Goal: Transaction & Acquisition: Subscribe to service/newsletter

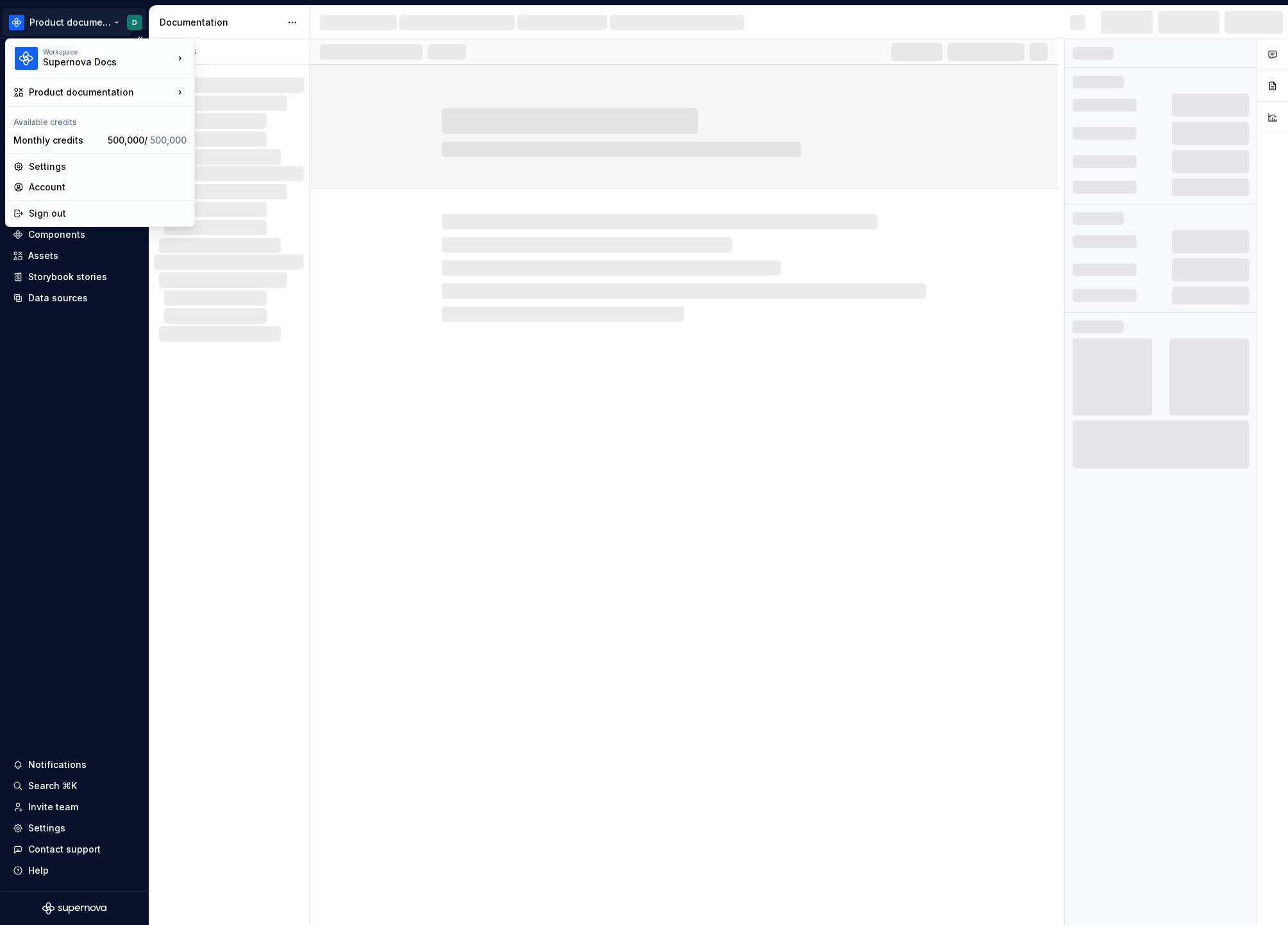
click at [99, 29] on html "Product documentation D Version Current draft Home Documentation Analytics Code…" at bounding box center [644, 462] width 1288 height 925
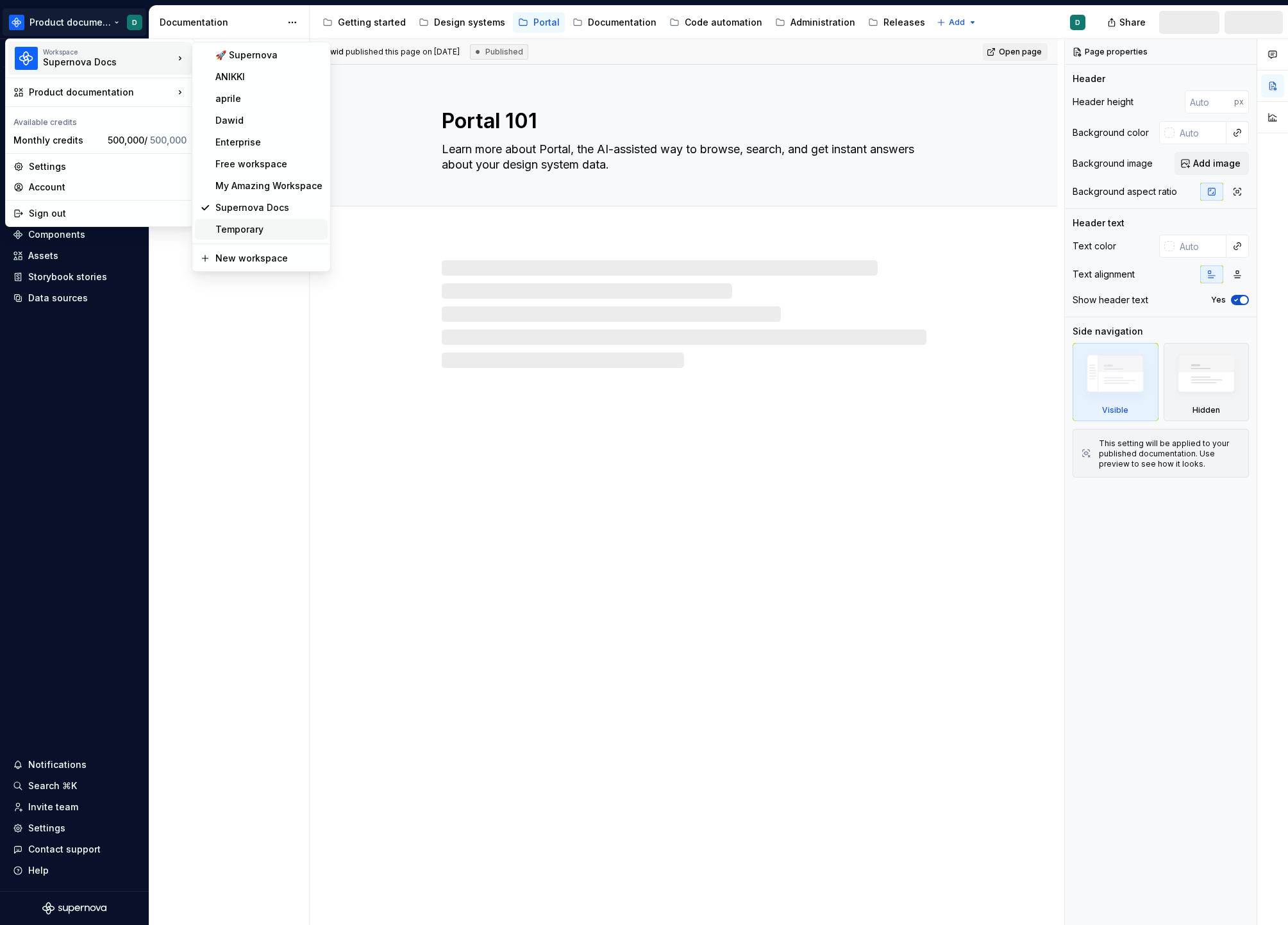
type textarea "*"
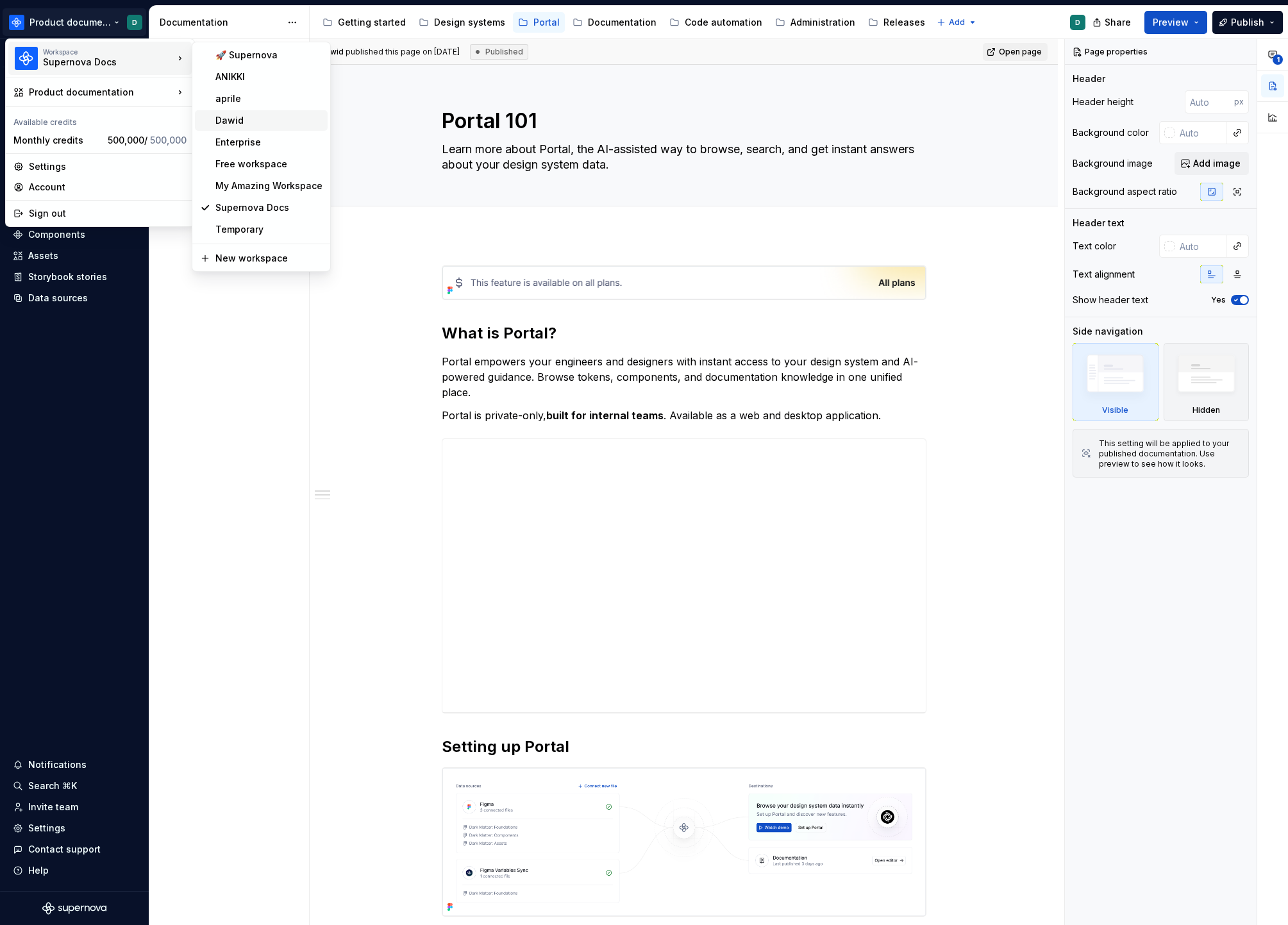
click at [240, 128] on div "Dawid" at bounding box center [261, 120] width 133 height 20
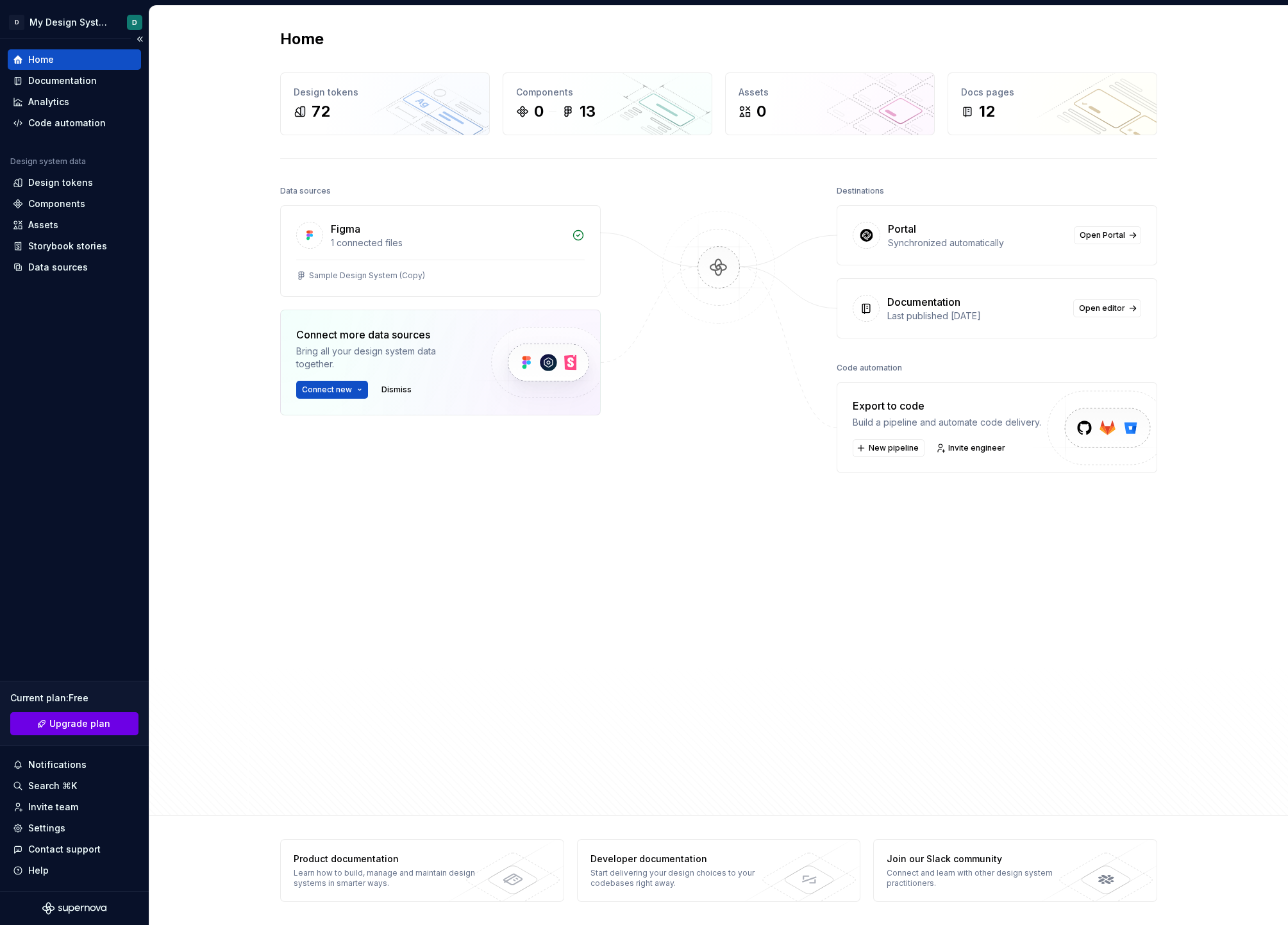
click at [85, 731] on link "Upgrade plan" at bounding box center [74, 724] width 128 height 23
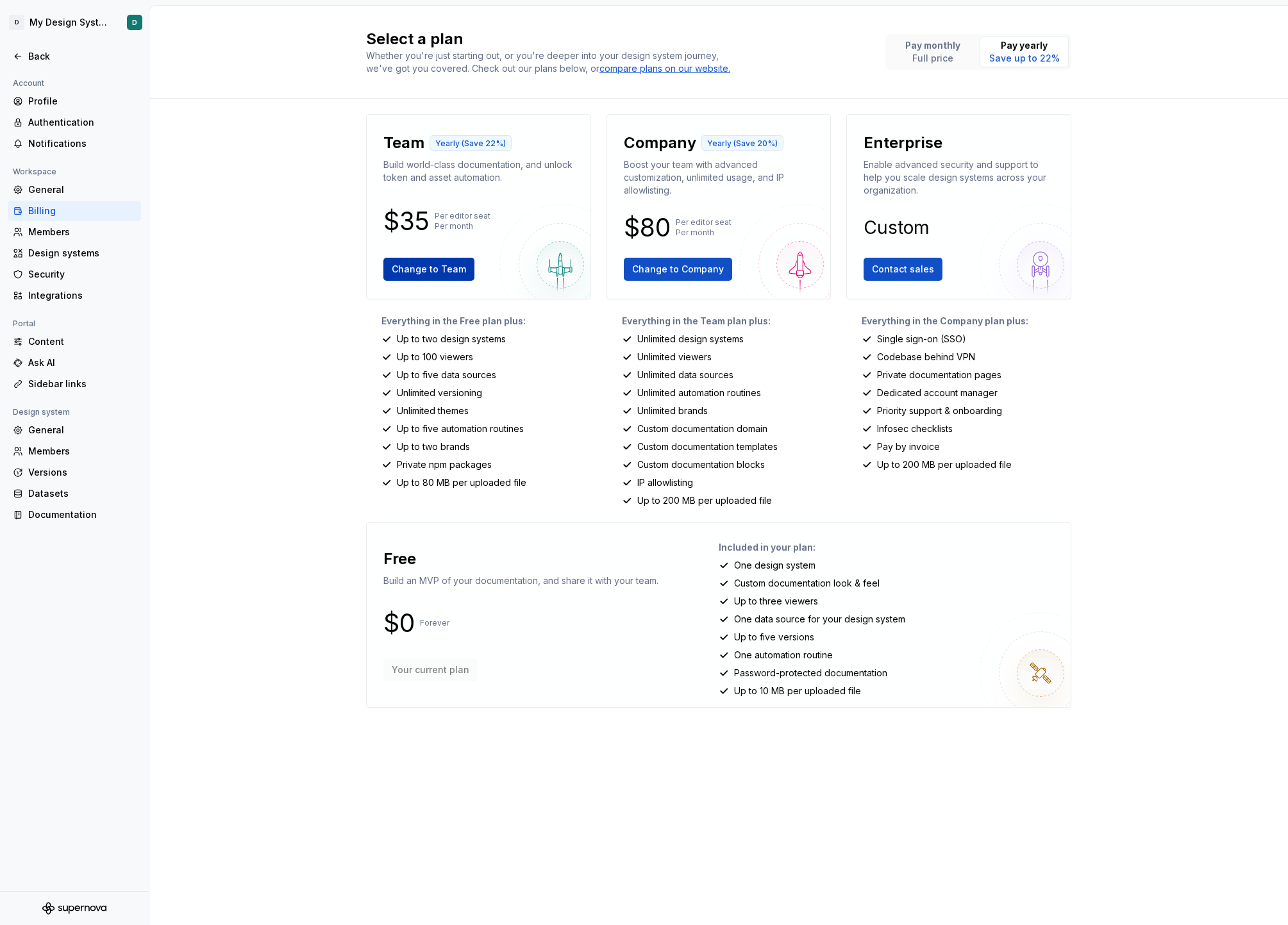
click at [445, 273] on span "Change to Team" at bounding box center [429, 269] width 75 height 13
click at [715, 274] on span "Change to Company" at bounding box center [678, 269] width 92 height 13
click at [1178, 376] on div "Select a plan Whether you're just starting out, or you're deeper into your desi…" at bounding box center [719, 465] width 1139 height 919
